Goal: Information Seeking & Learning: Learn about a topic

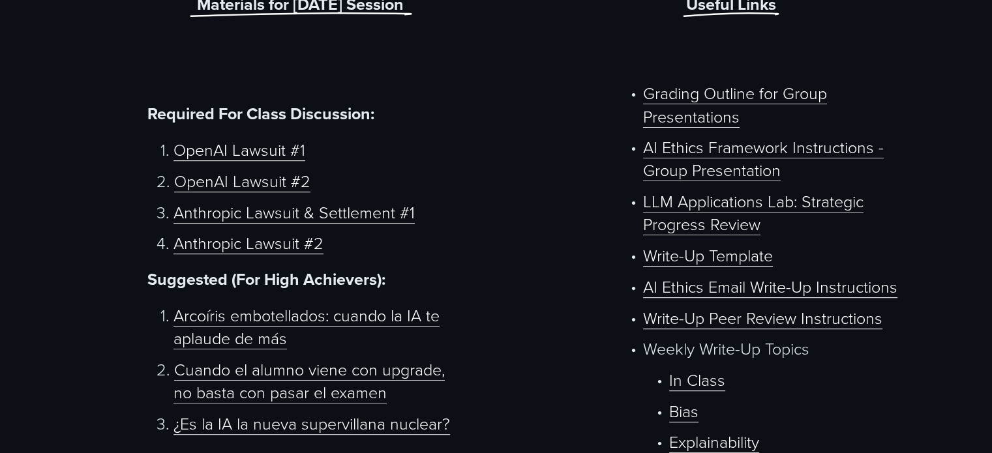
scroll to position [644, 0]
click at [271, 152] on link "OpenAI Lawsuit #1" at bounding box center [240, 149] width 132 height 23
click at [232, 189] on link "OpenAI Lawsuit #2" at bounding box center [242, 180] width 136 height 23
click at [237, 214] on link "Anthropic Lawsuit & Settlement #1" at bounding box center [294, 211] width 241 height 23
click at [237, 245] on link "Anthropic Lawsuit #2" at bounding box center [249, 242] width 150 height 23
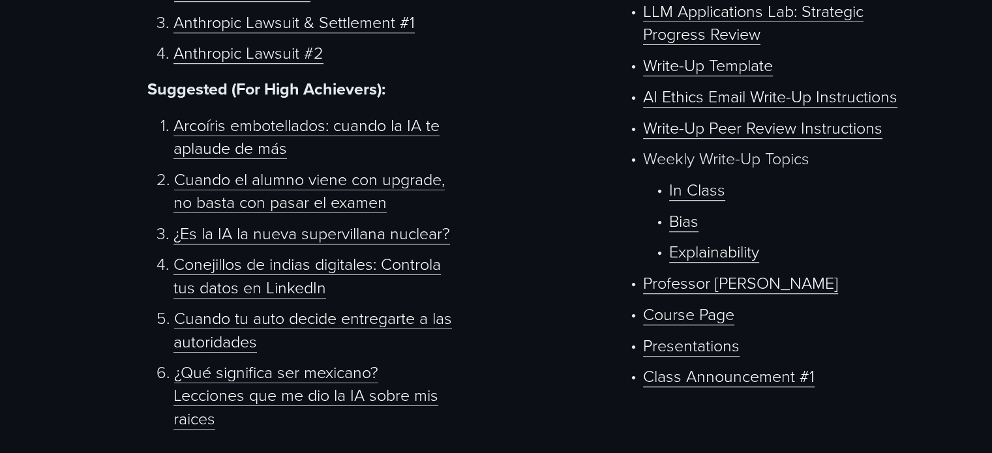
scroll to position [835, 0]
click at [367, 237] on link "¿Es la IA la nueva supervillana nuclear?" at bounding box center [312, 232] width 277 height 23
click at [287, 271] on link "Conejillos de indias digitales: Controla tus datos en LinkedIn" at bounding box center [307, 274] width 267 height 46
click at [264, 322] on link "Cuando tu auto decide entregarte a las autoridades" at bounding box center [313, 328] width 279 height 46
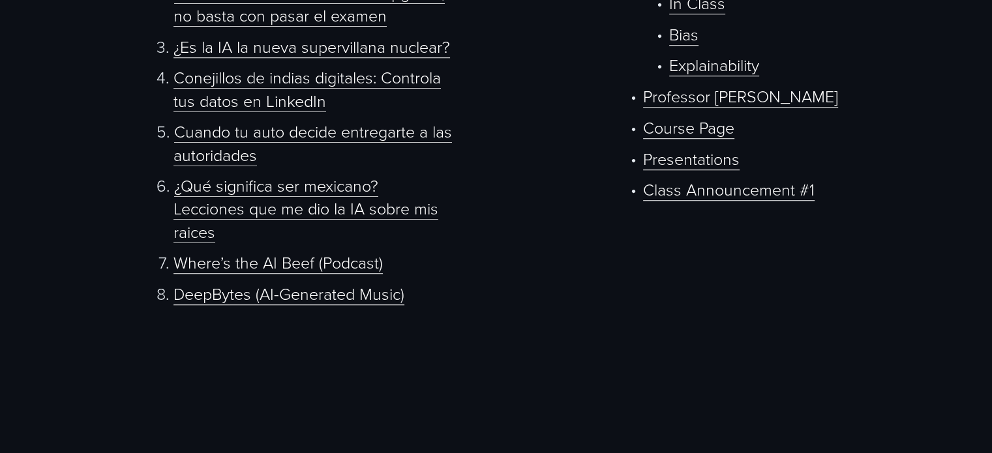
scroll to position [1022, 0]
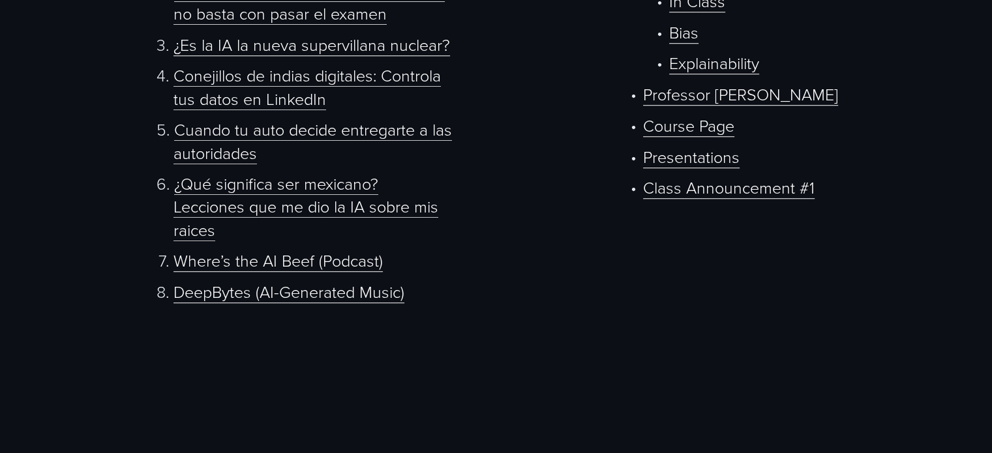
click at [234, 197] on link "¿Qué significa ser mexicano? Lecciones que me dio la IA sobre mis raices" at bounding box center [306, 206] width 265 height 69
click at [252, 264] on link "Where’s the AI Beef (Podcast)" at bounding box center [278, 260] width 209 height 23
click at [269, 303] on link "DeepBytes (AI-Generated Music)" at bounding box center [289, 292] width 231 height 23
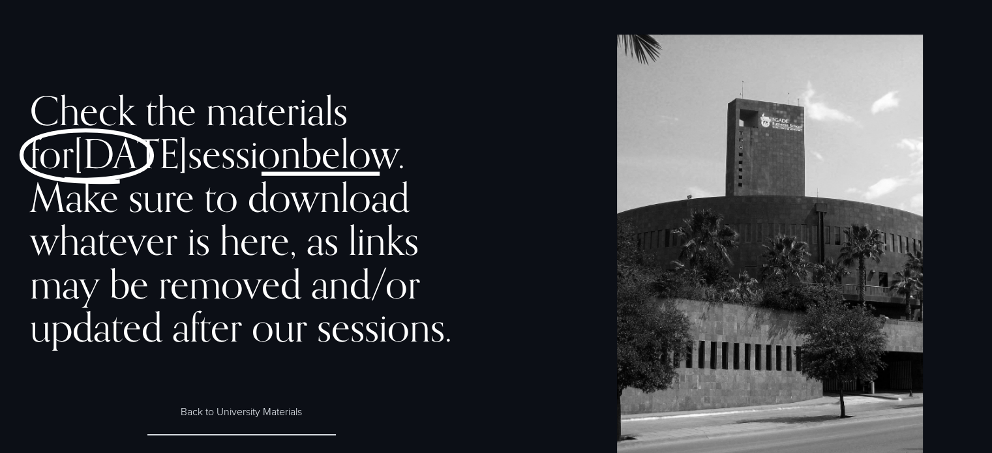
scroll to position [40, 0]
